Goal: Information Seeking & Learning: Learn about a topic

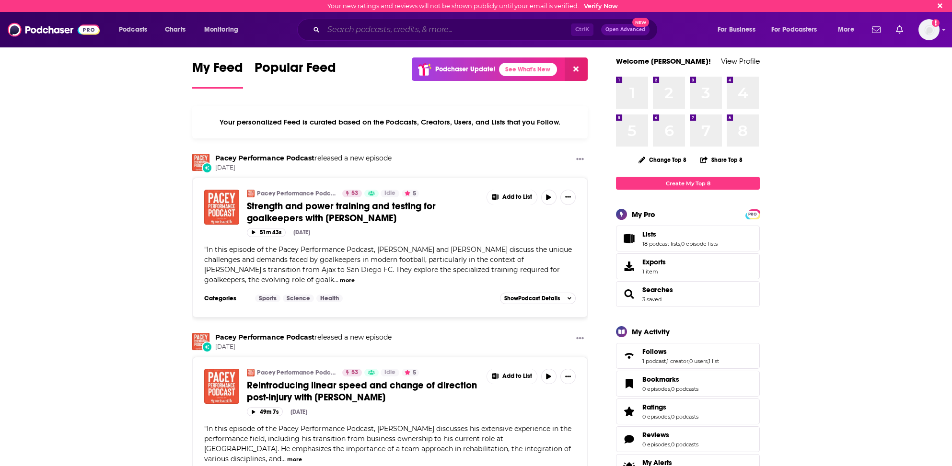
click at [332, 25] on input "Search podcasts, credits, & more..." at bounding box center [447, 29] width 247 height 15
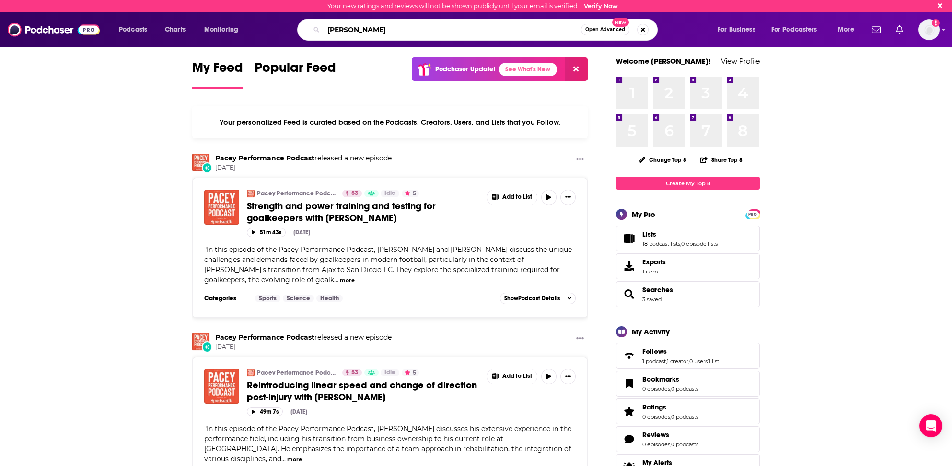
type input "[PERSON_NAME]"
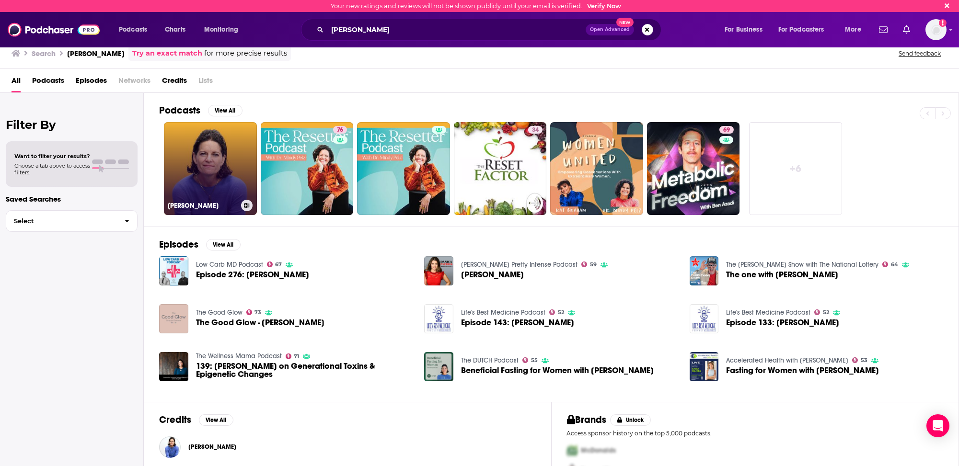
click at [196, 170] on link "[PERSON_NAME]" at bounding box center [210, 168] width 93 height 93
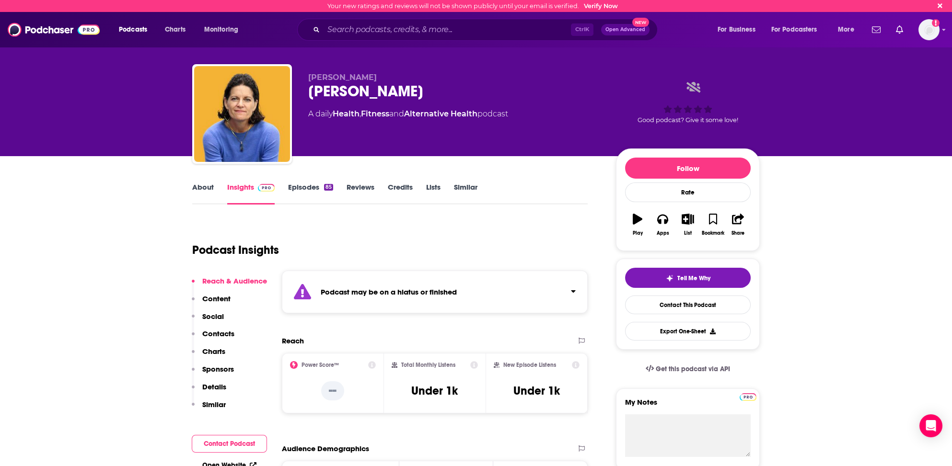
click at [203, 188] on link "About" at bounding box center [203, 194] width 22 height 22
